Goal: Task Accomplishment & Management: Manage account settings

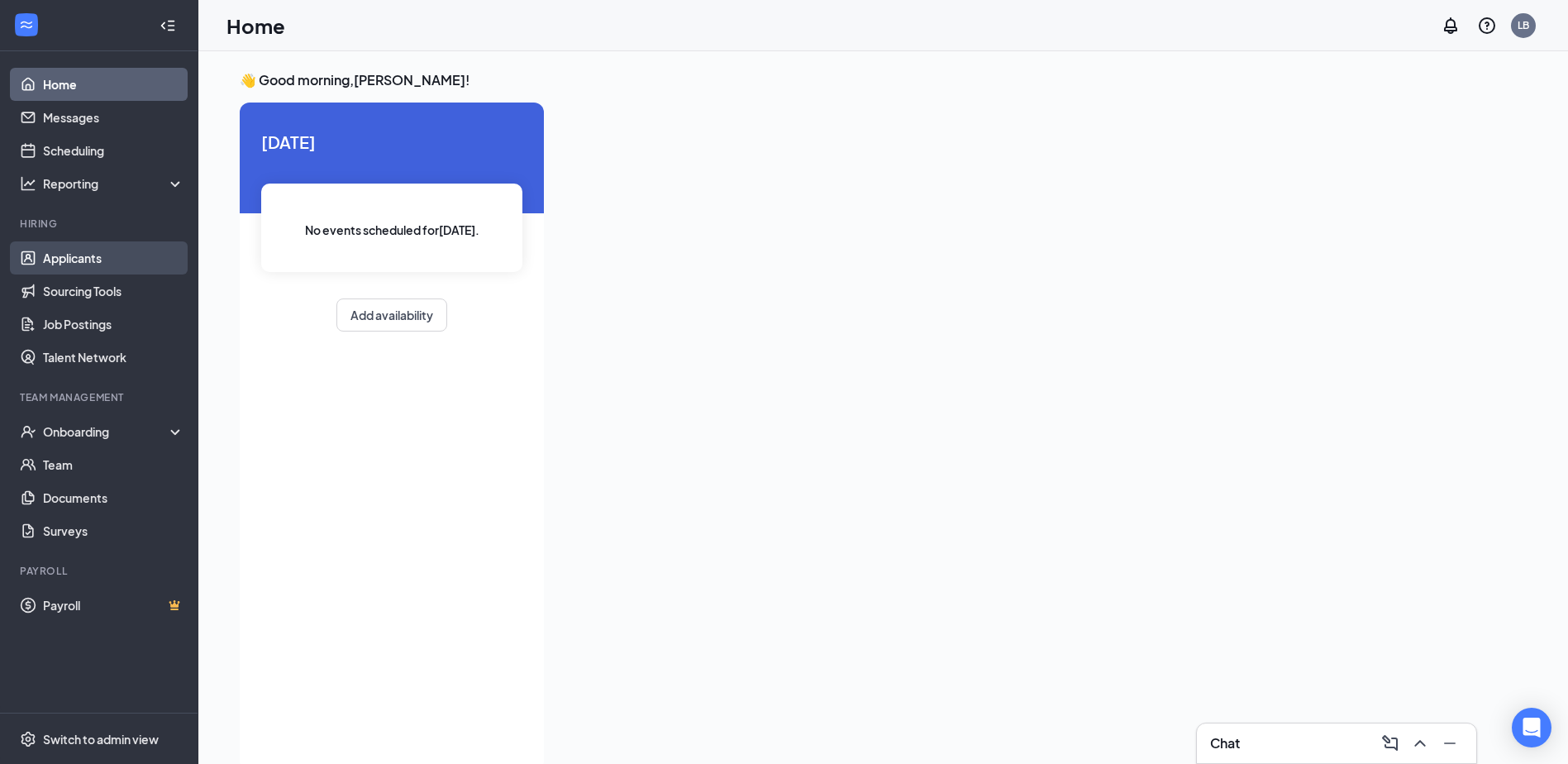
click at [83, 257] on link "Applicants" at bounding box center [113, 258] width 141 height 33
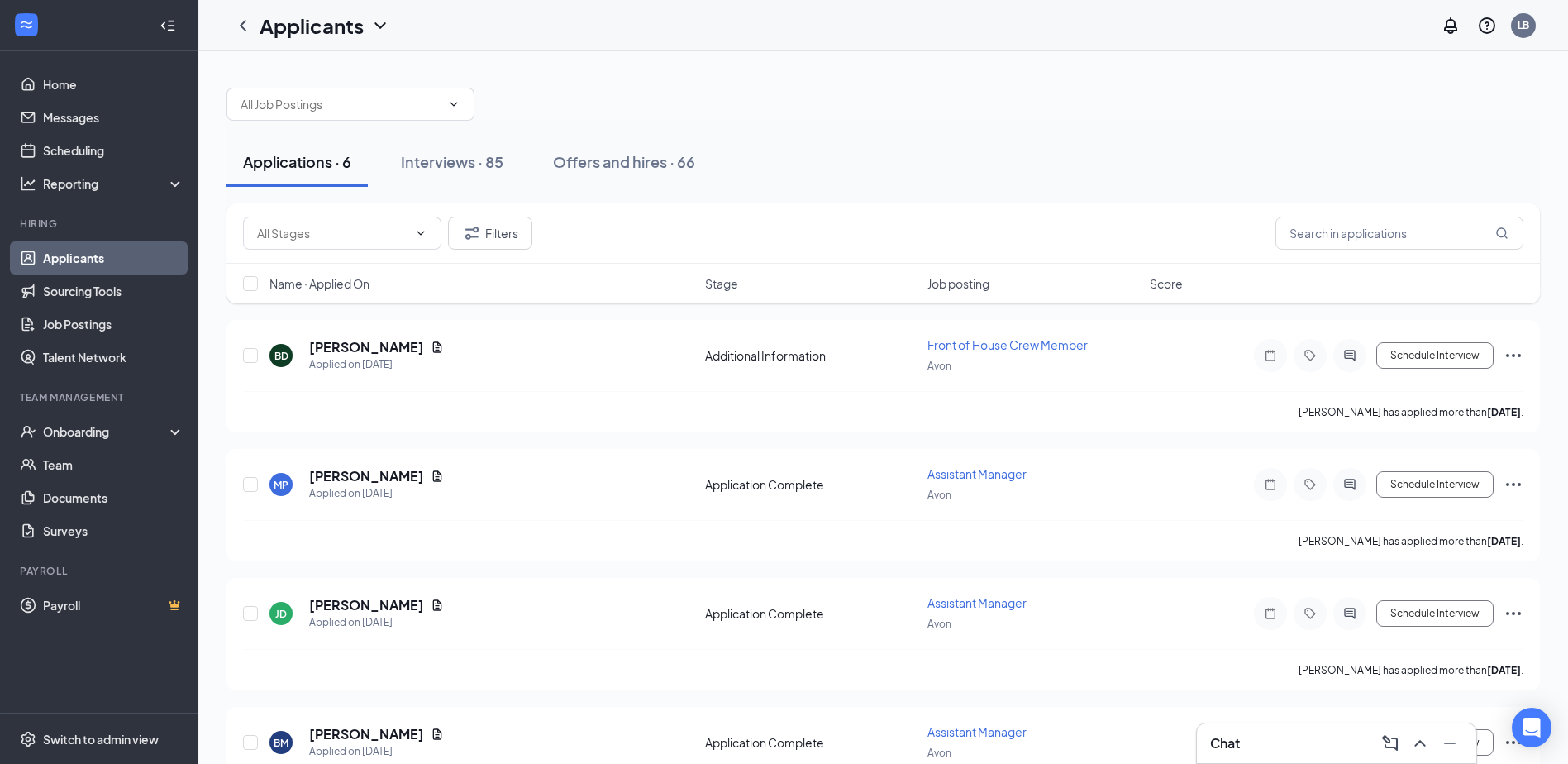
click at [393, 315] on div "Filters Name · Applied On Stage Job posting Score" at bounding box center [883, 261] width 1313 height 116
click at [350, 353] on h5 "[PERSON_NAME]" at bounding box center [367, 347] width 115 height 18
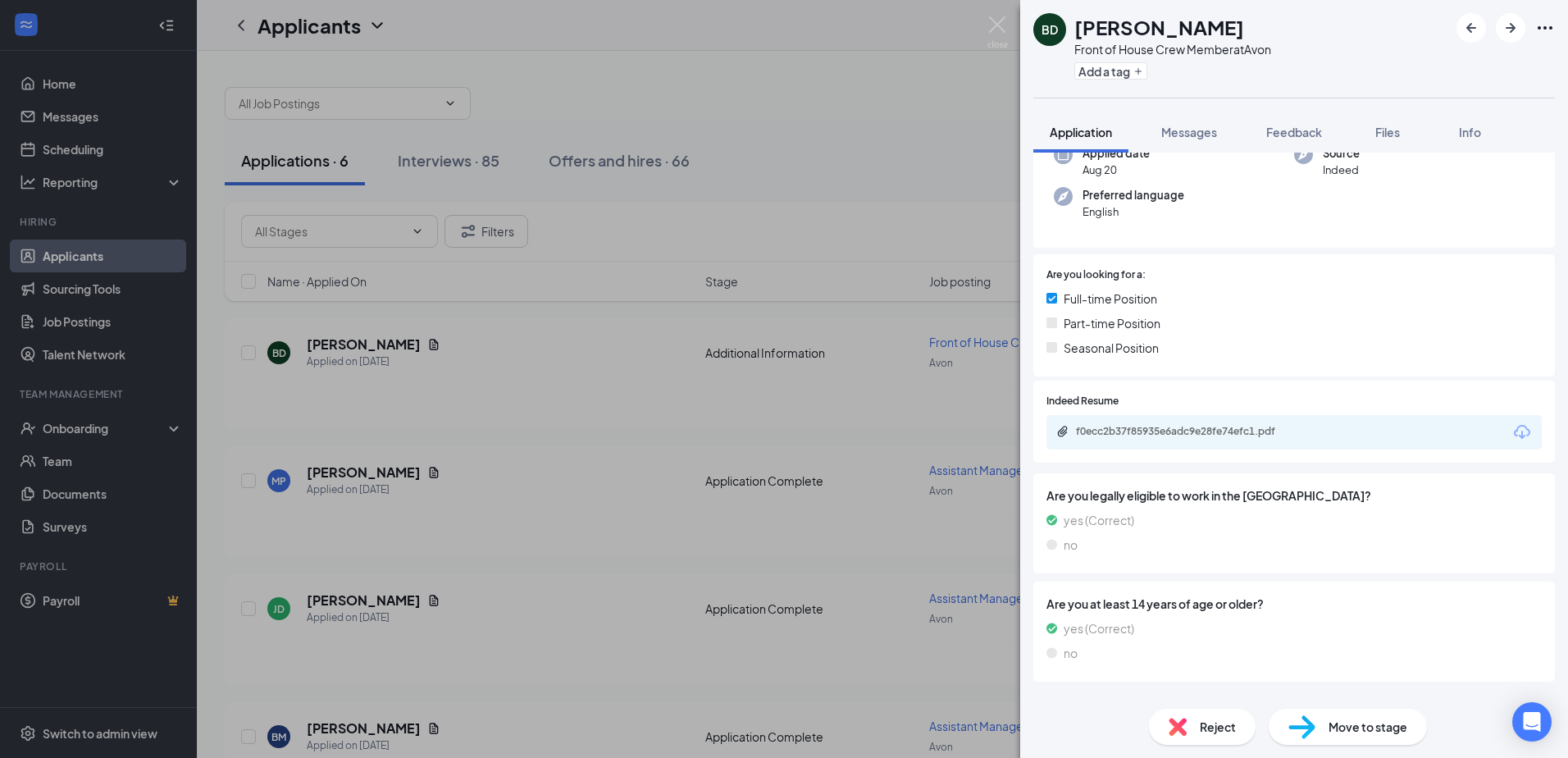
scroll to position [163, 0]
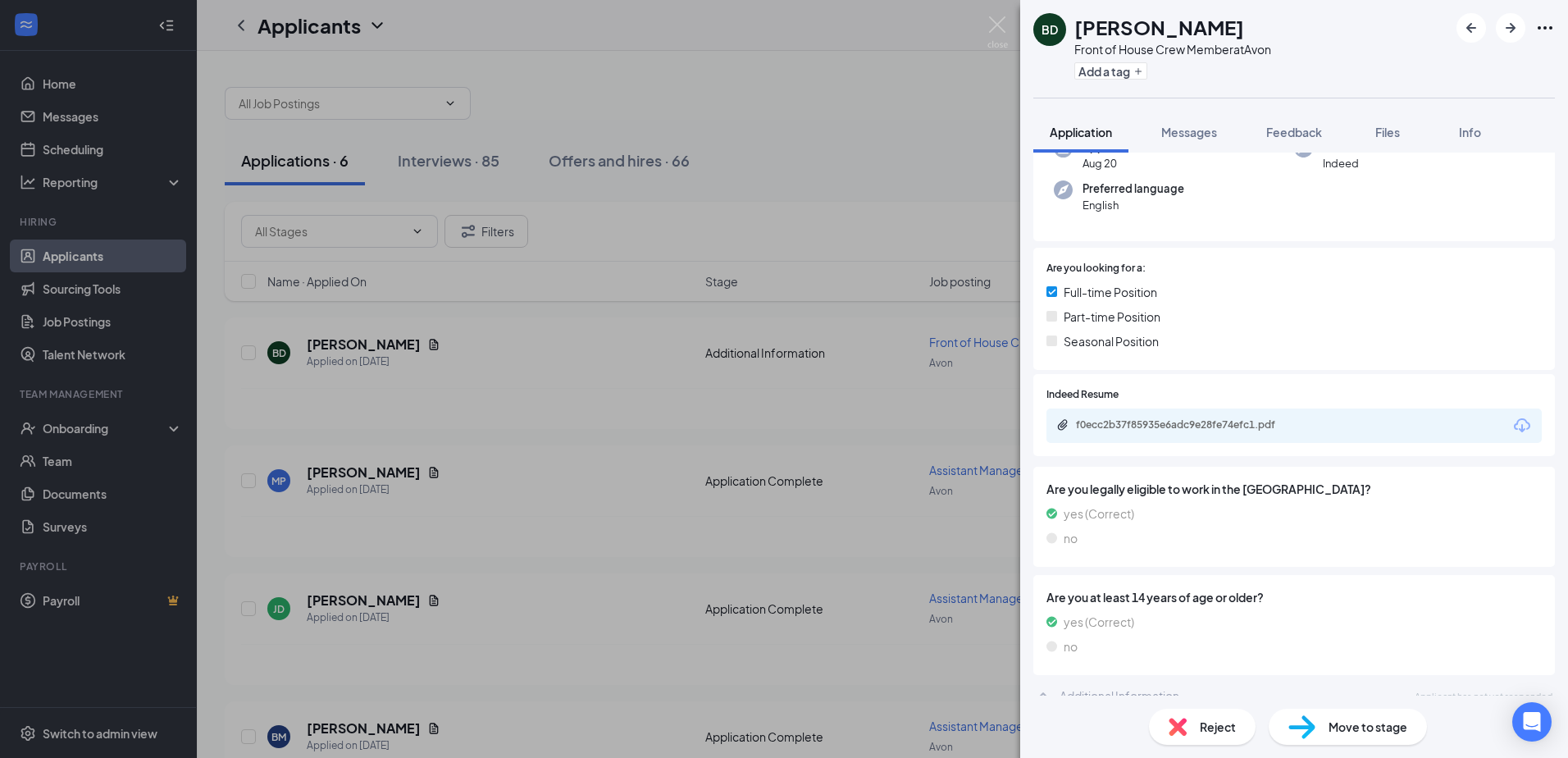
click at [1512, 416] on icon "Download" at bounding box center [1522, 425] width 20 height 20
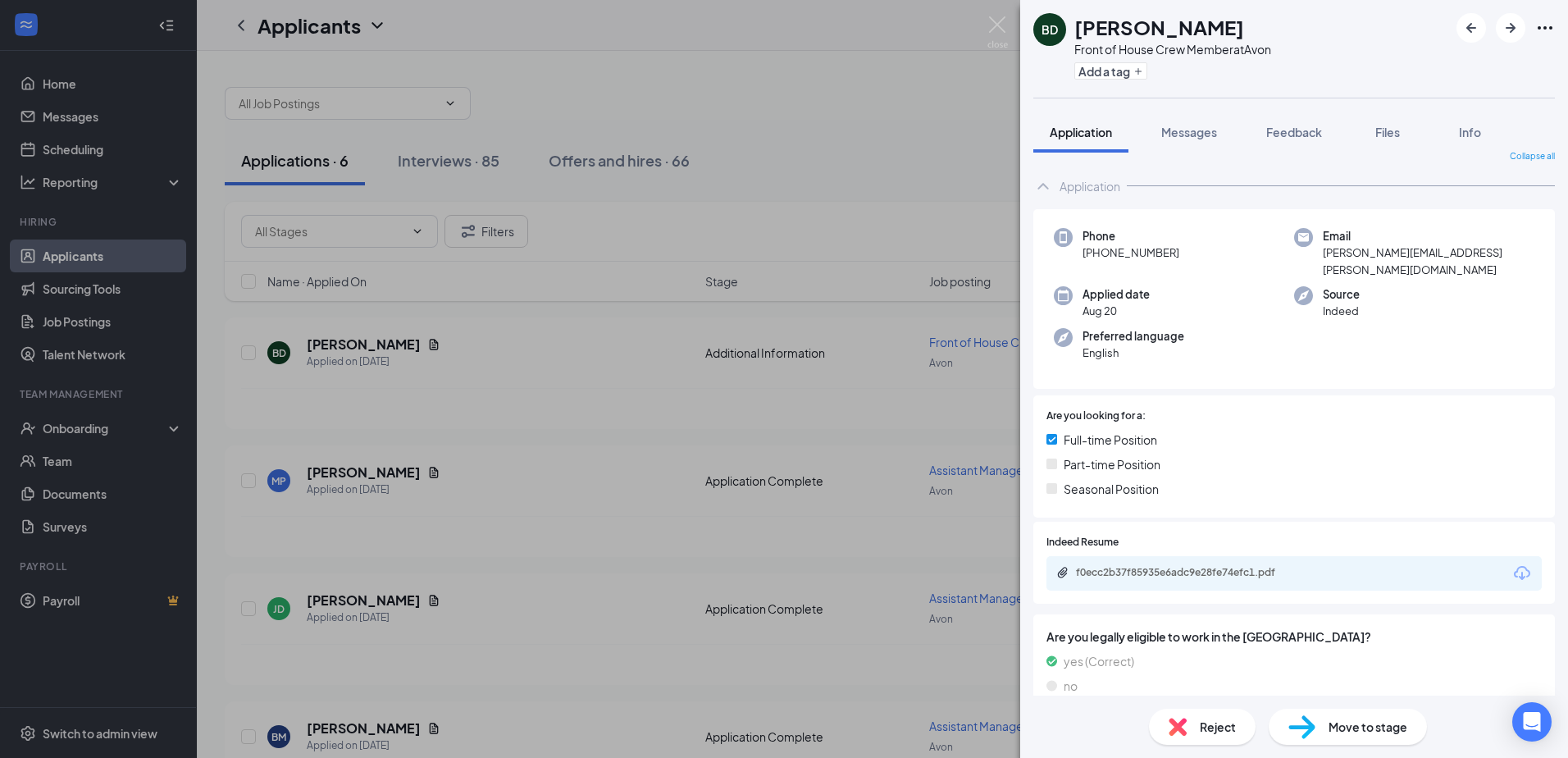
scroll to position [0, 0]
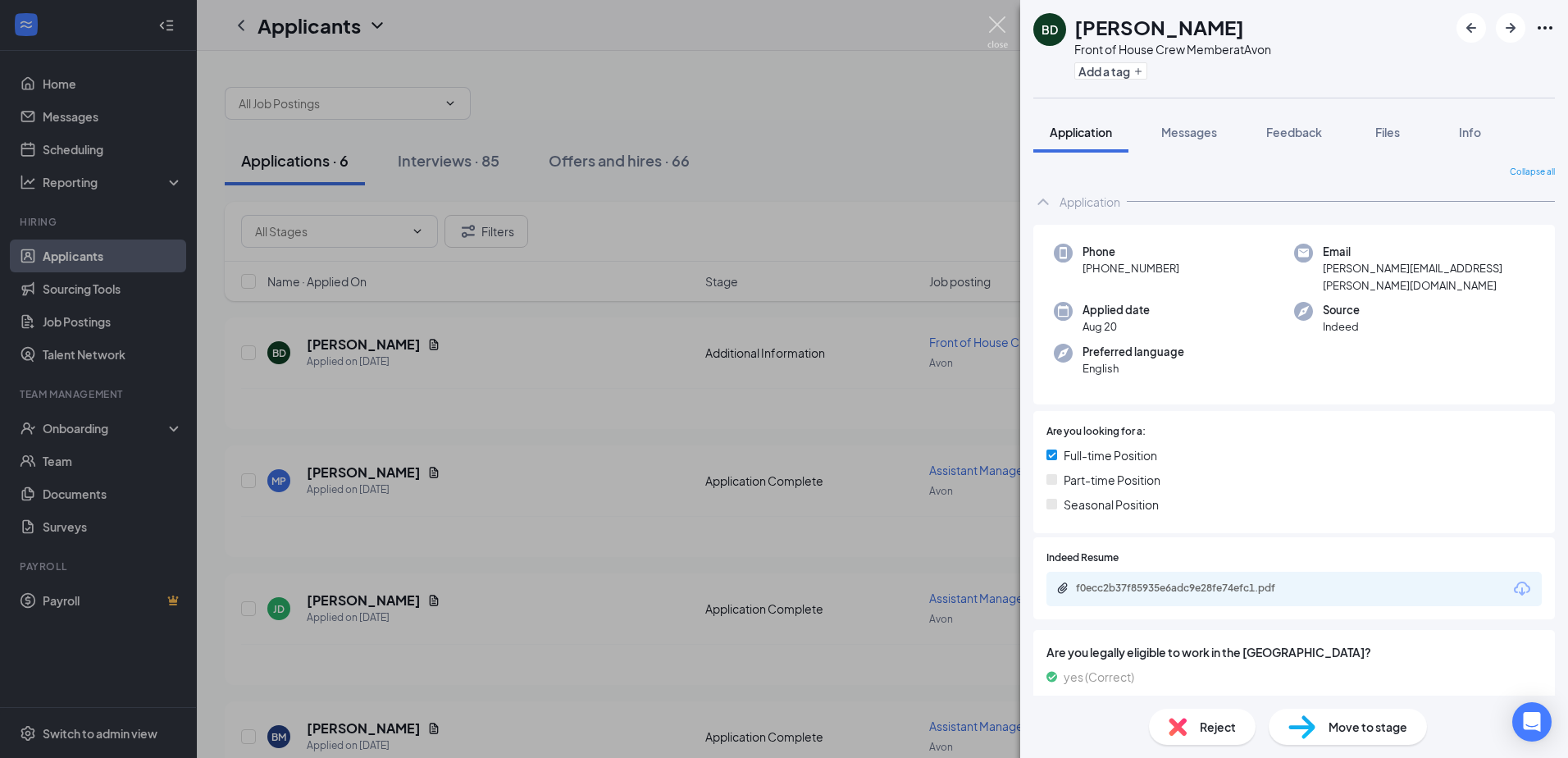
drag, startPoint x: 996, startPoint y: 28, endPoint x: 604, endPoint y: 47, distance: 392.5
click at [997, 28] on img at bounding box center [998, 33] width 21 height 32
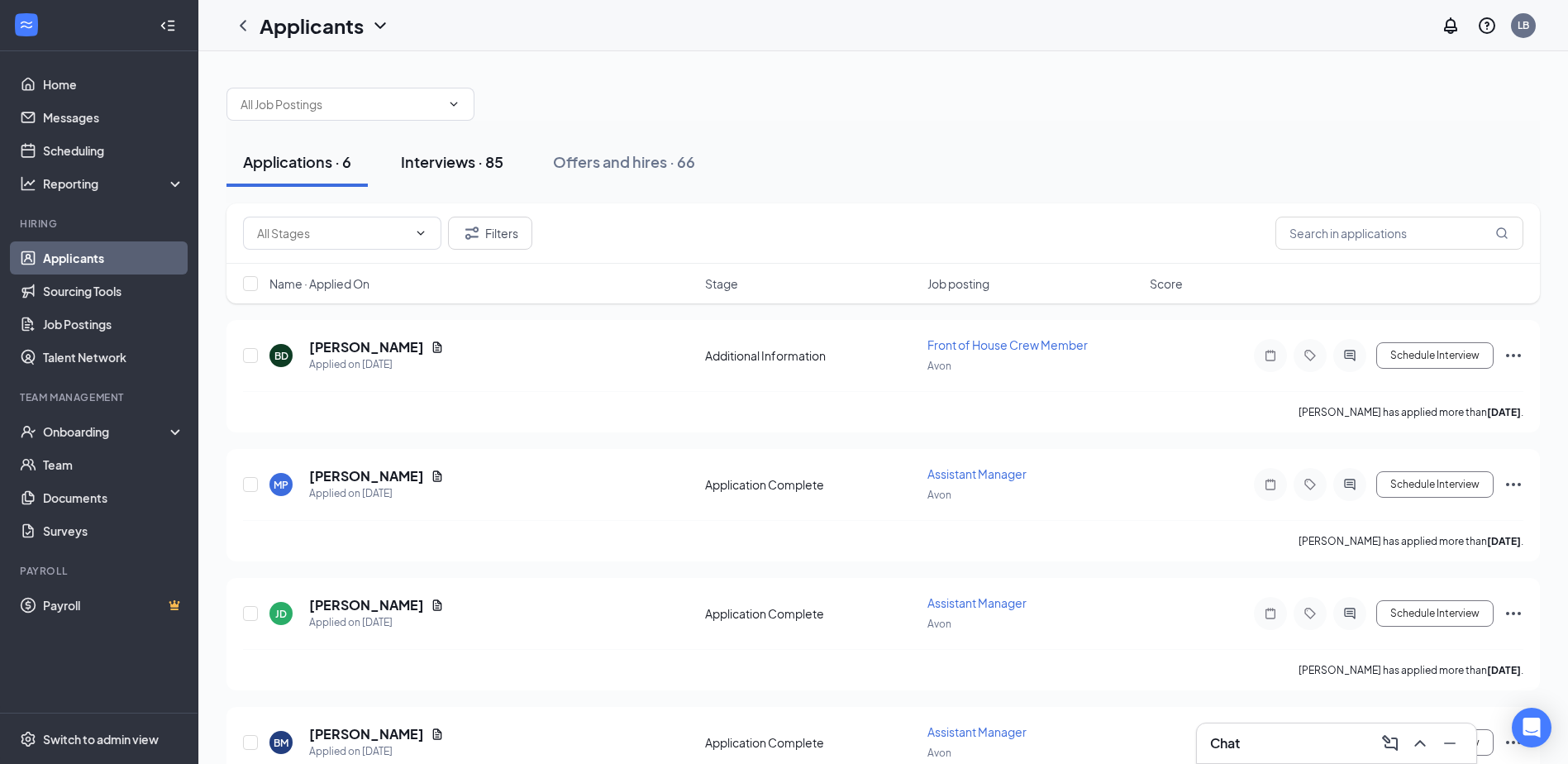
click at [459, 169] on div "Interviews · 85" at bounding box center [452, 161] width 102 height 21
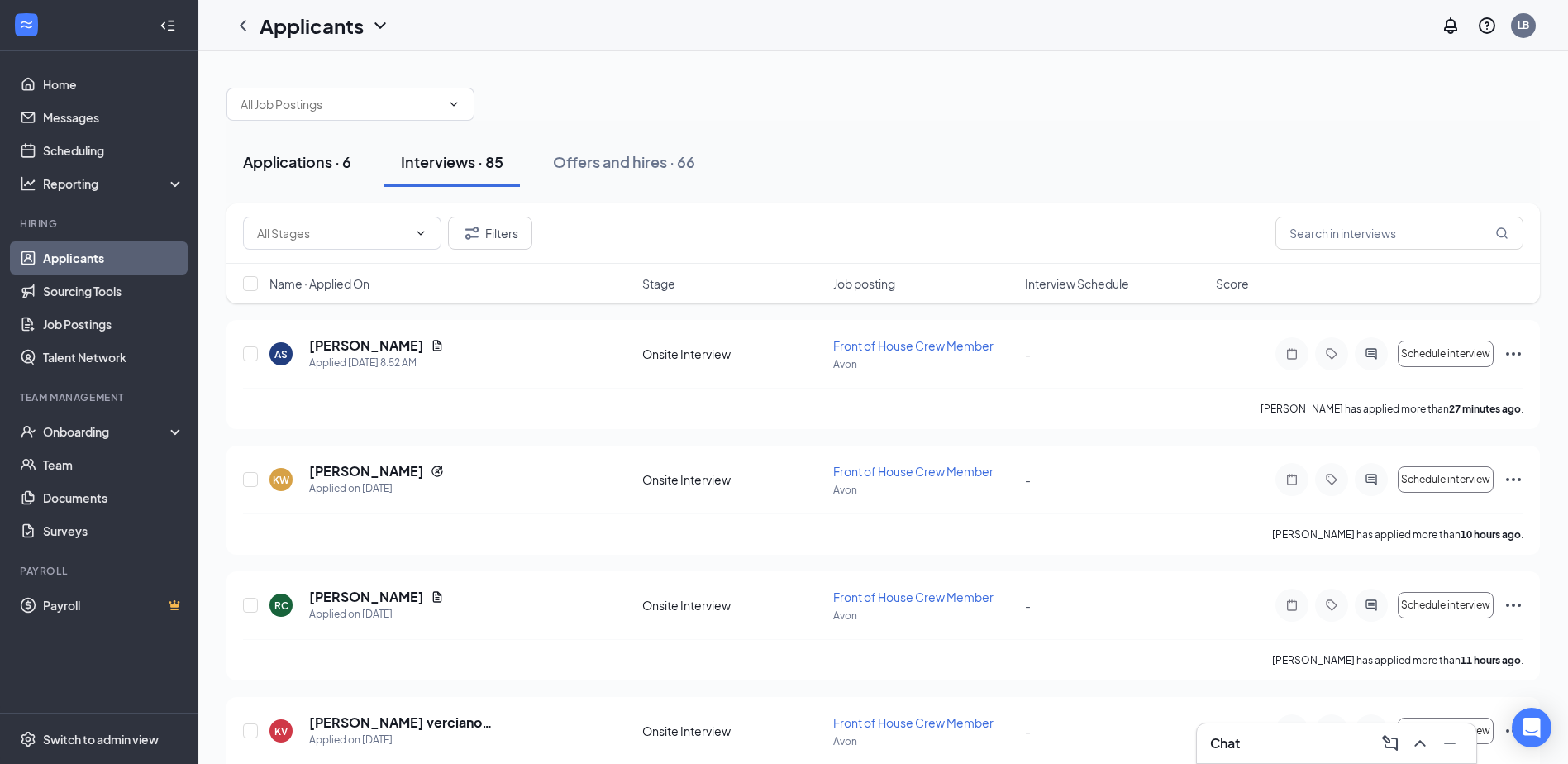
click at [278, 162] on div "Applications · 6" at bounding box center [296, 161] width 108 height 21
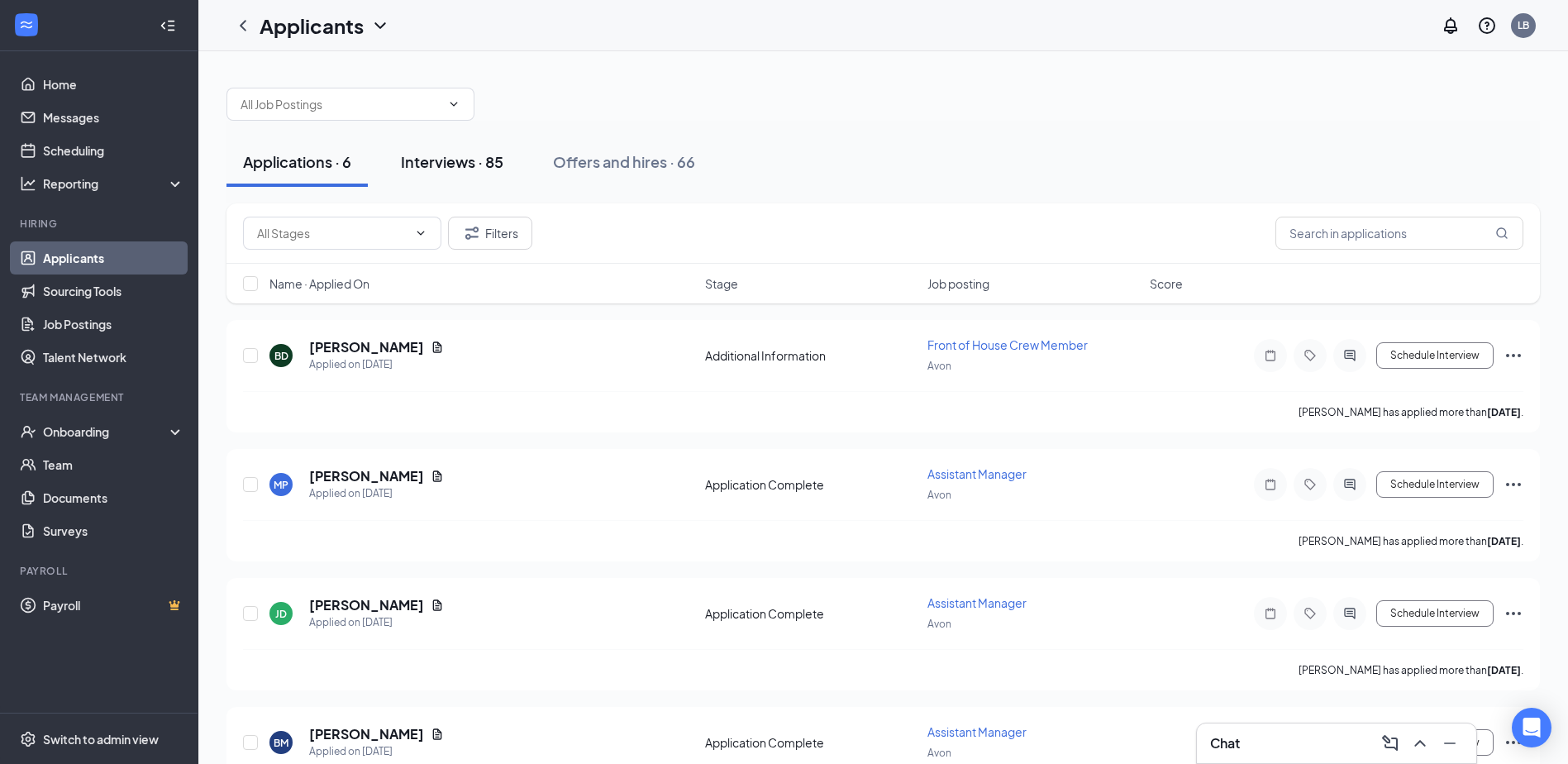
click at [477, 166] on div "Interviews · 85" at bounding box center [452, 161] width 102 height 21
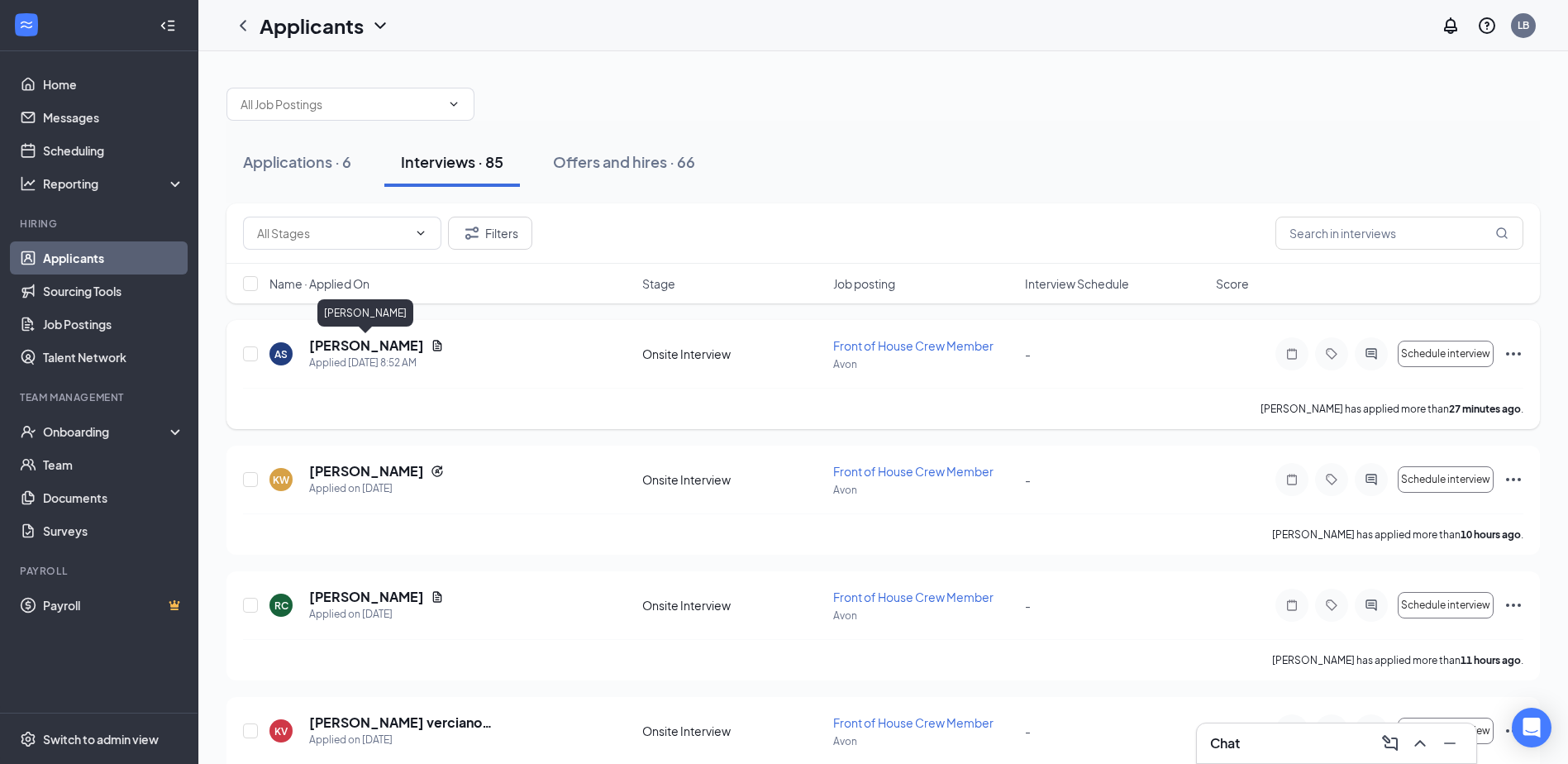
click at [350, 351] on h5 "[PERSON_NAME]" at bounding box center [367, 345] width 115 height 18
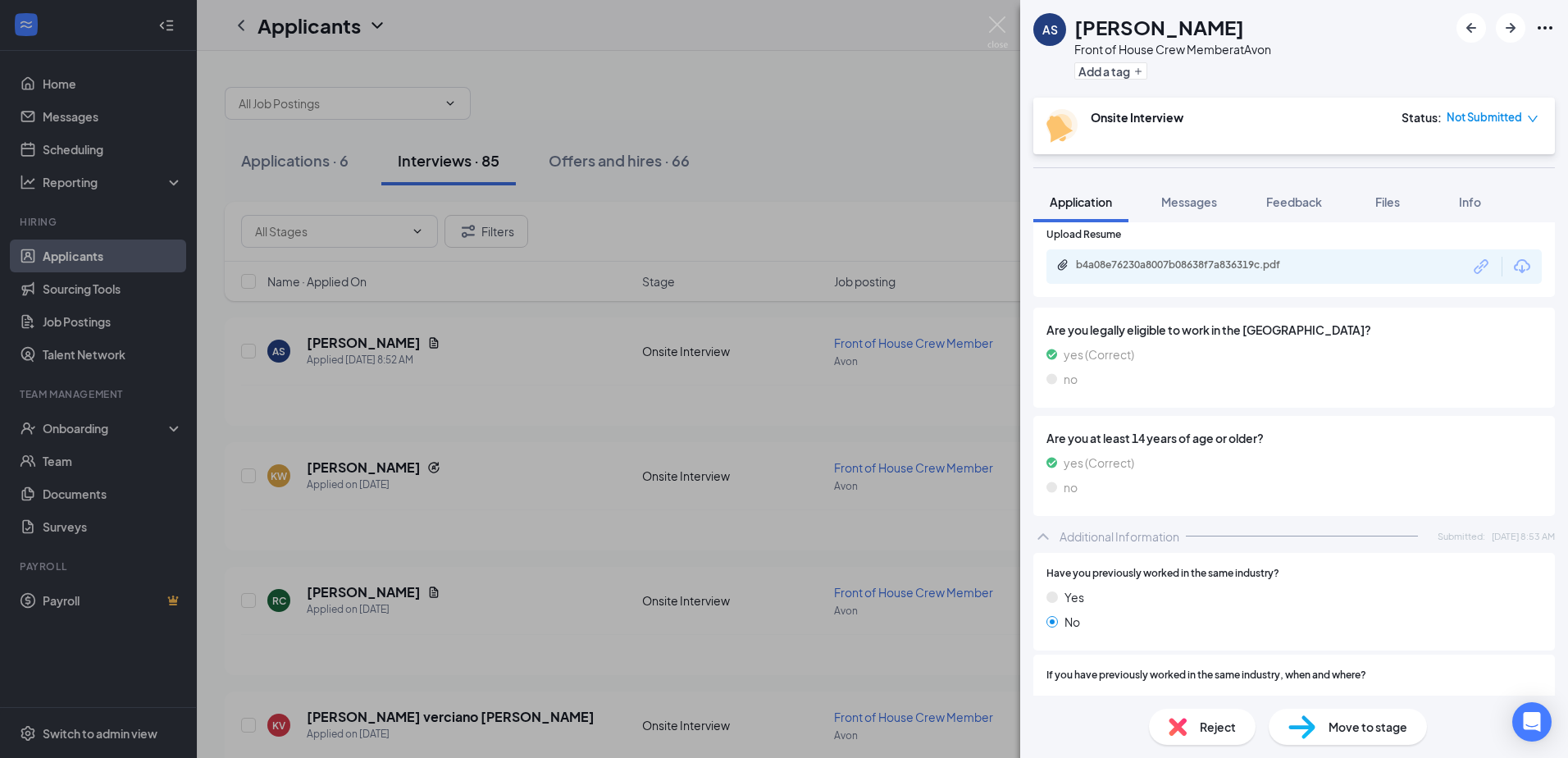
scroll to position [419, 0]
click at [1515, 274] on icon "Download" at bounding box center [1522, 268] width 20 height 20
click at [997, 19] on img at bounding box center [998, 33] width 21 height 32
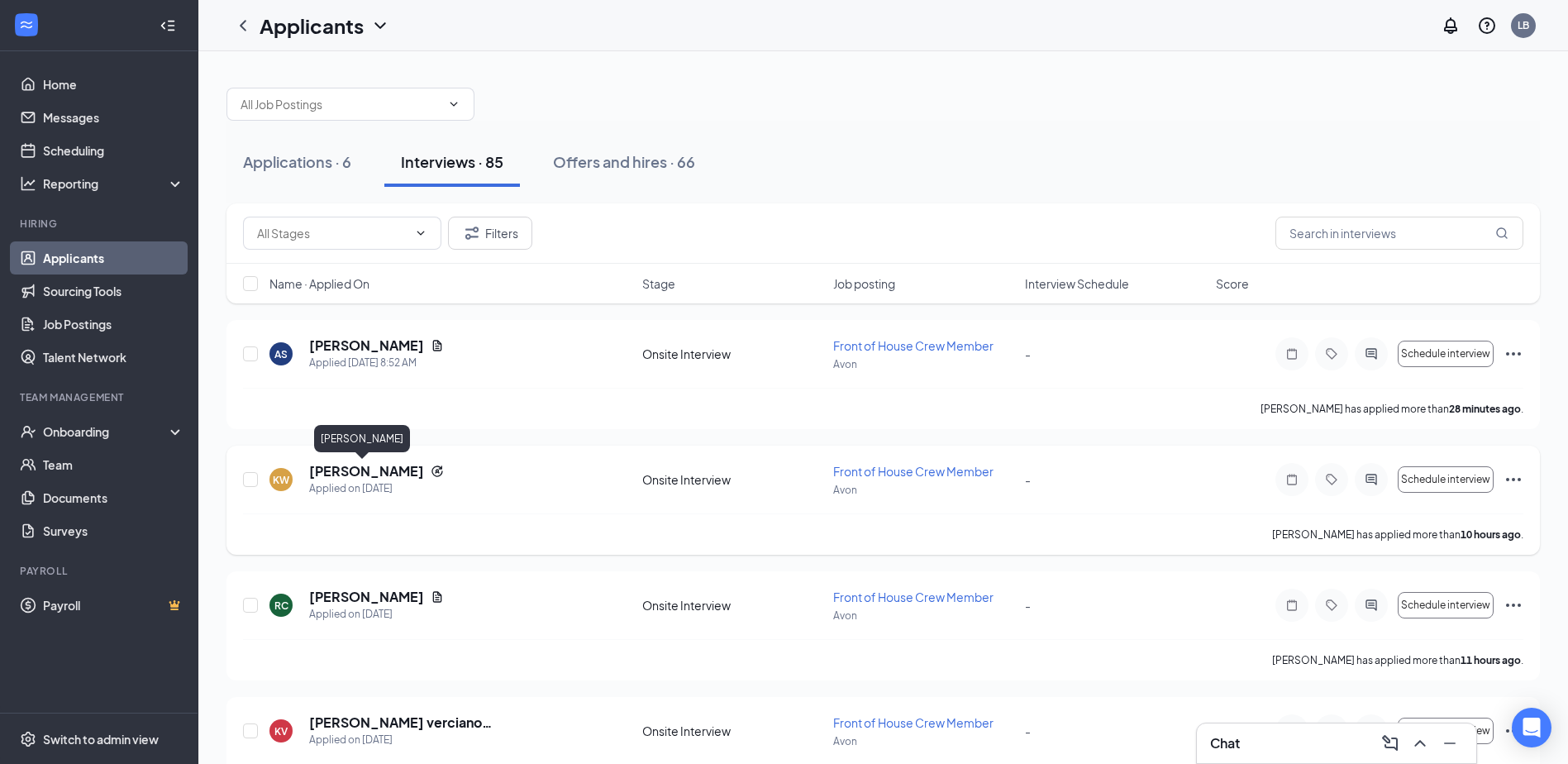
click at [356, 472] on h5 "[PERSON_NAME]" at bounding box center [367, 472] width 115 height 18
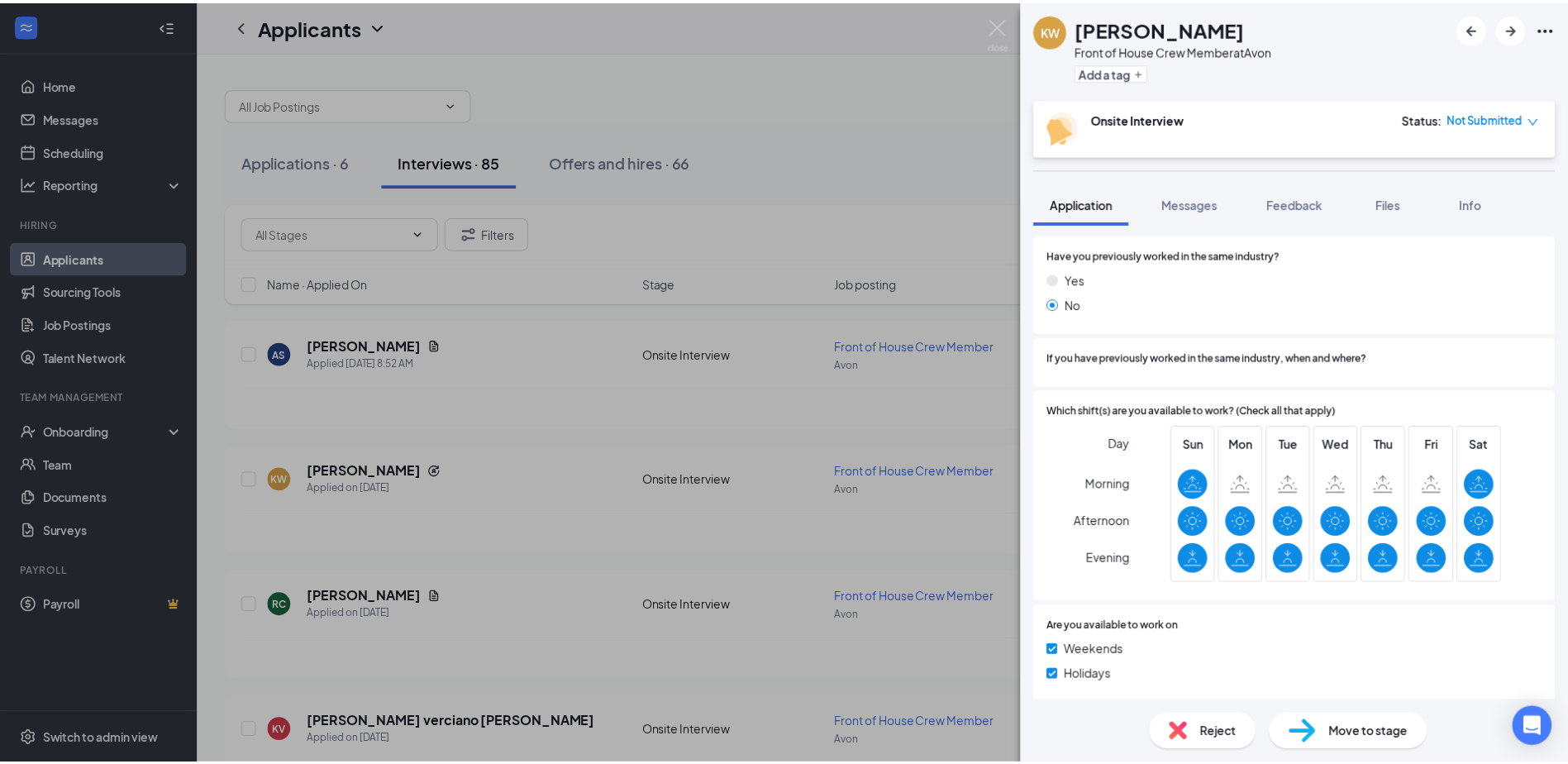
scroll to position [664, 0]
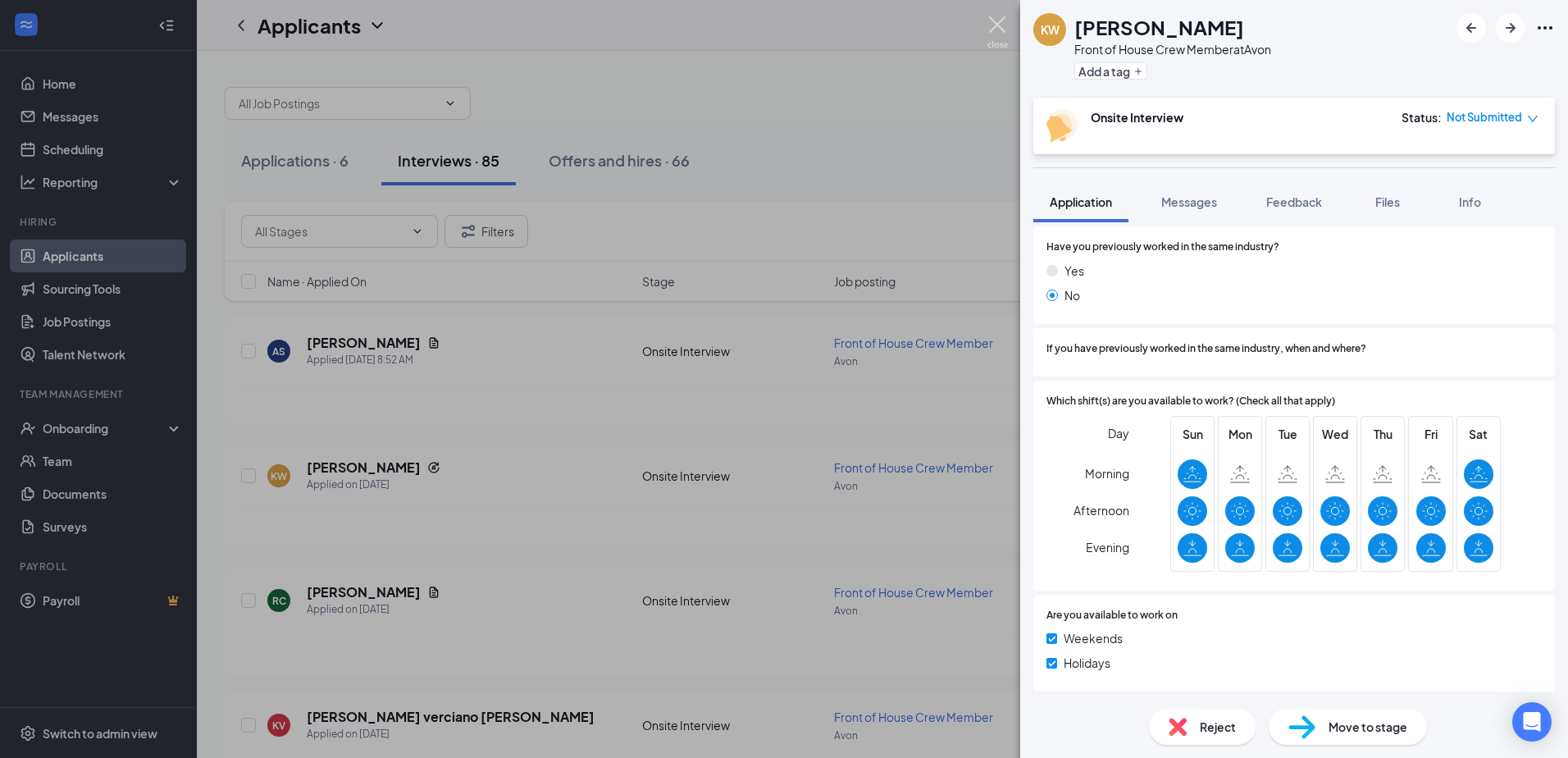
click at [1001, 25] on img at bounding box center [998, 33] width 21 height 32
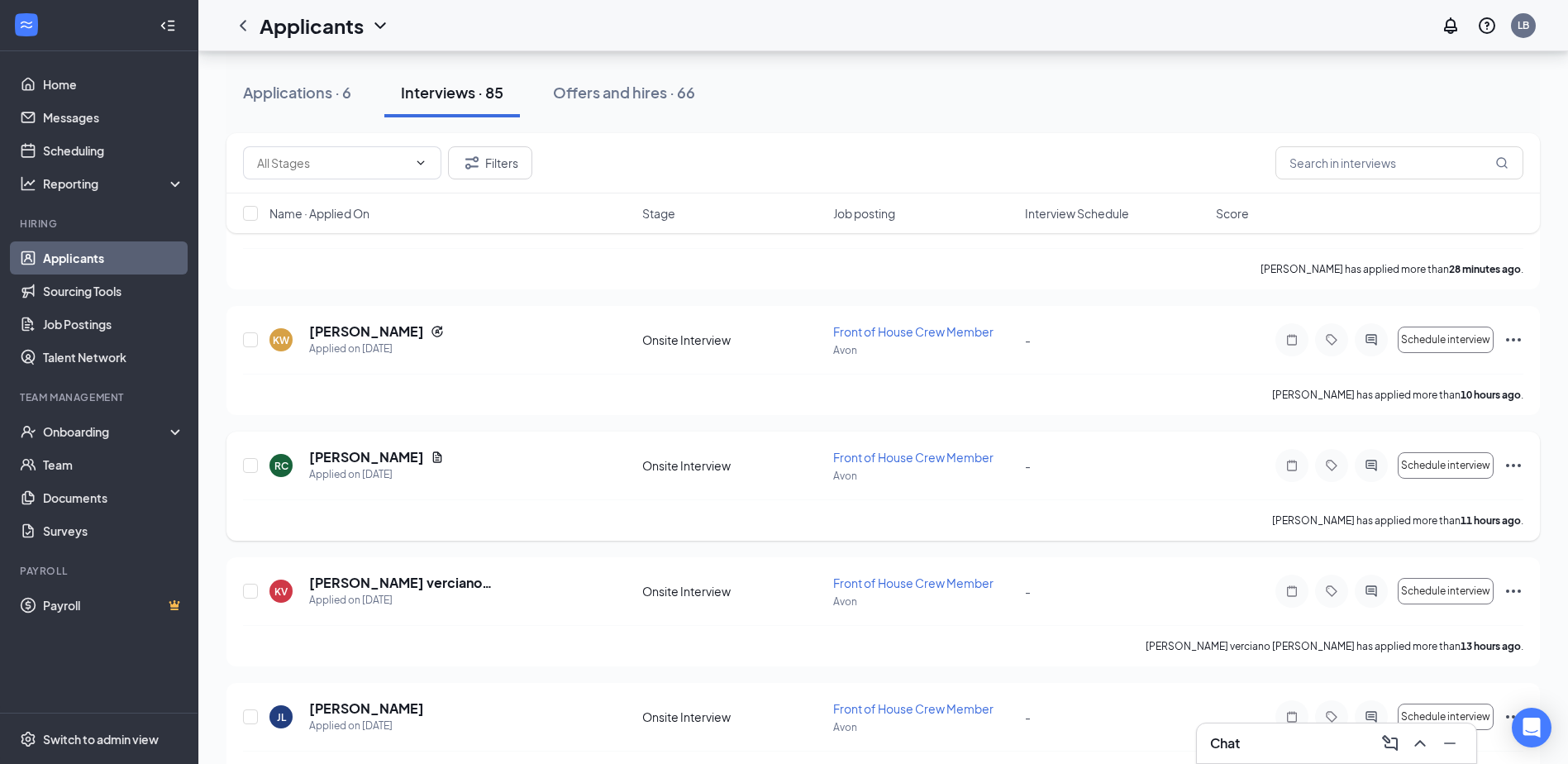
scroll to position [165, 0]
